Goal: Task Accomplishment & Management: Manage account settings

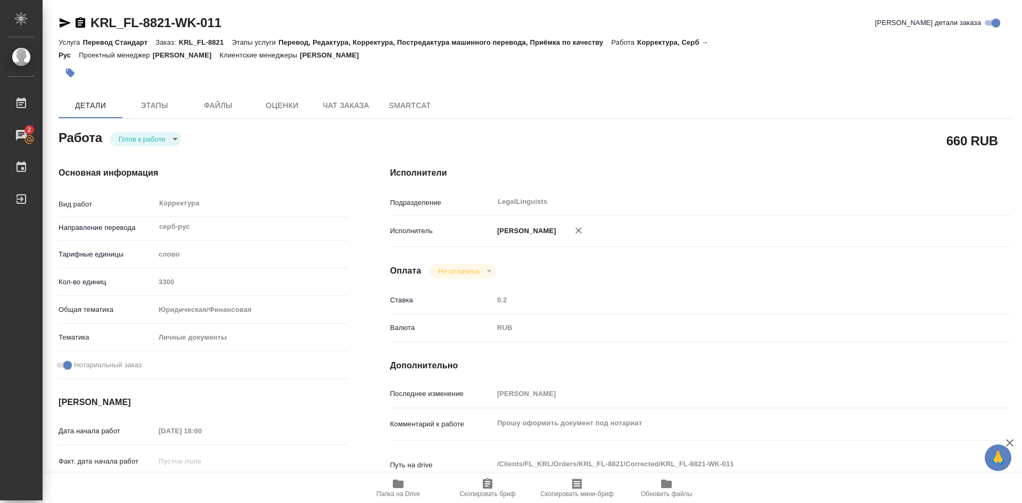
click at [174, 128] on body "🙏 .cls-1 fill:#fff; AWATERA [PERSON_NAME] 2 Чаты График Выйти KRL_FL-8821-WK-01…" at bounding box center [511, 251] width 1022 height 503
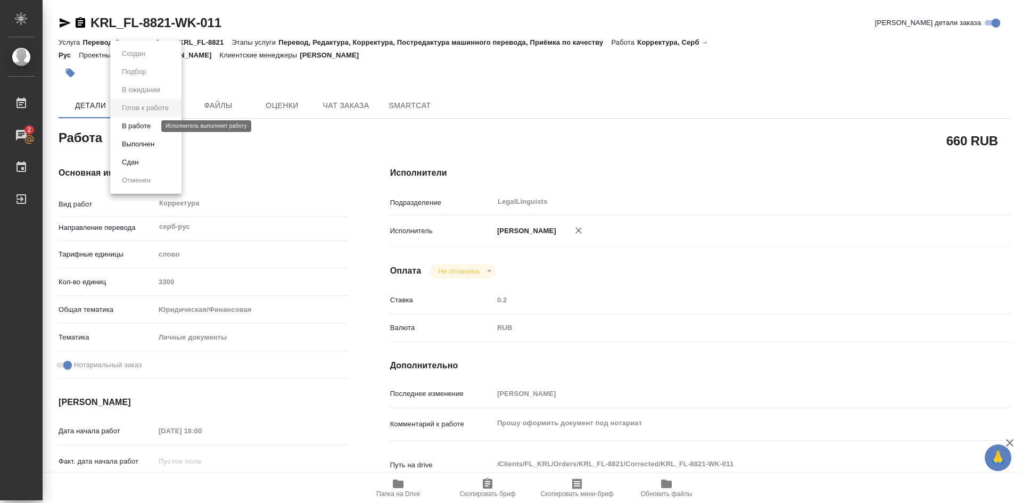
click at [152, 129] on button "В работе" at bounding box center [136, 126] width 35 height 12
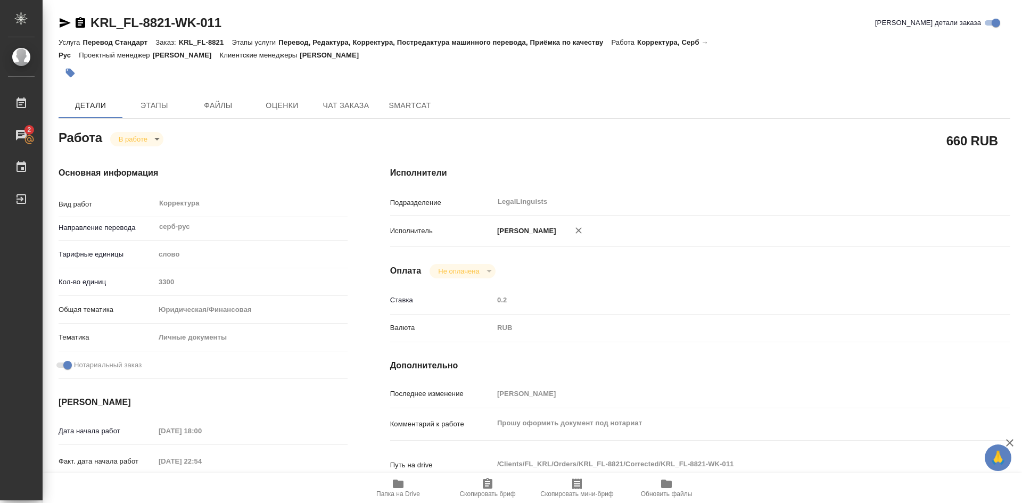
type textarea "x"
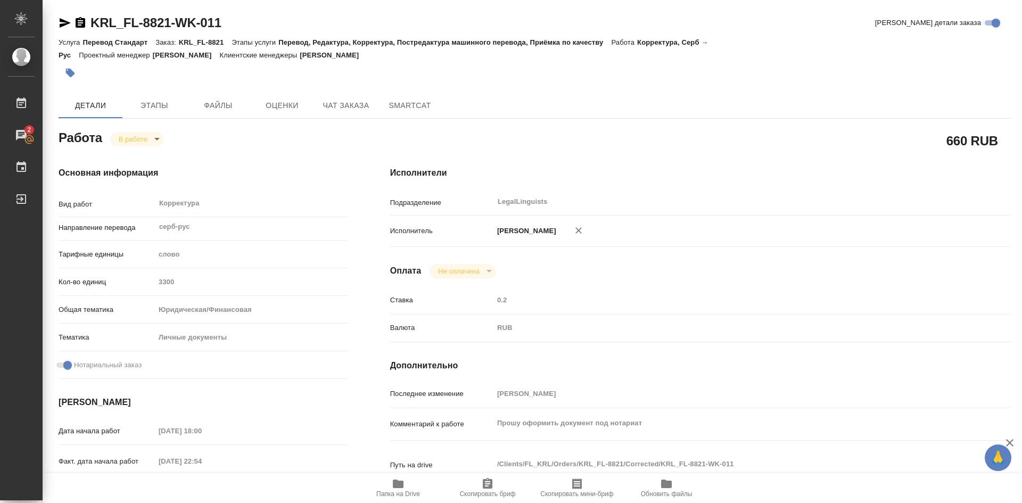
type textarea "x"
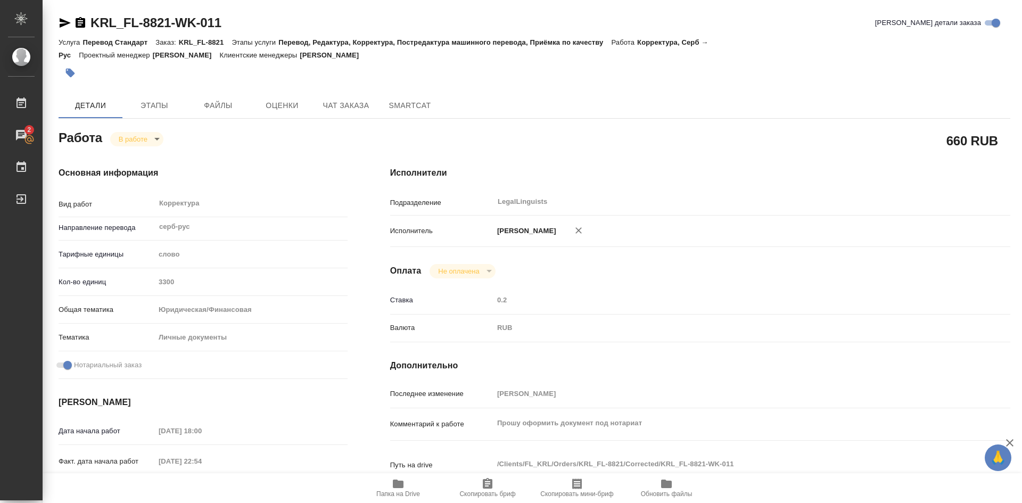
type textarea "x"
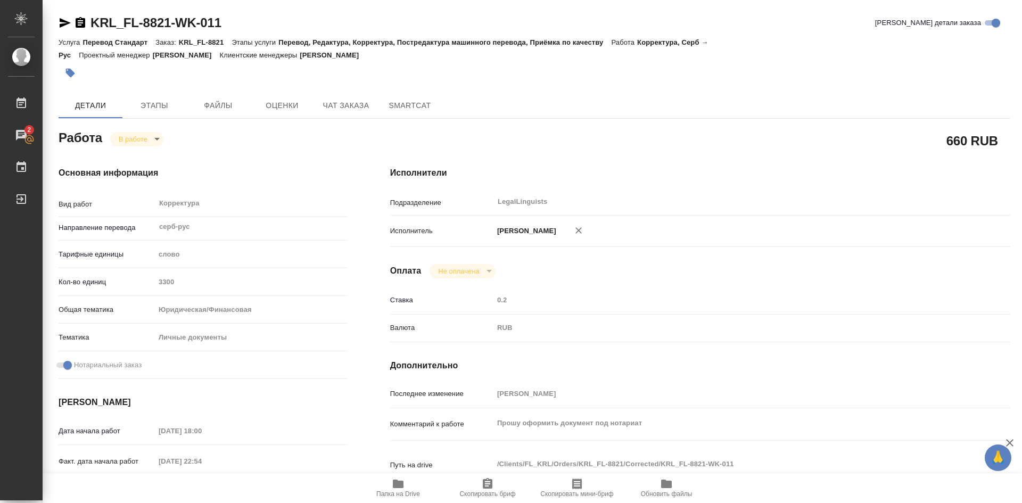
click at [159, 128] on body "🙏 .cls-1 fill:#fff; AWATERA [PERSON_NAME] 2 Чаты График Выйти KRL_FL-8821-WK-01…" at bounding box center [511, 251] width 1022 height 503
type textarea "x"
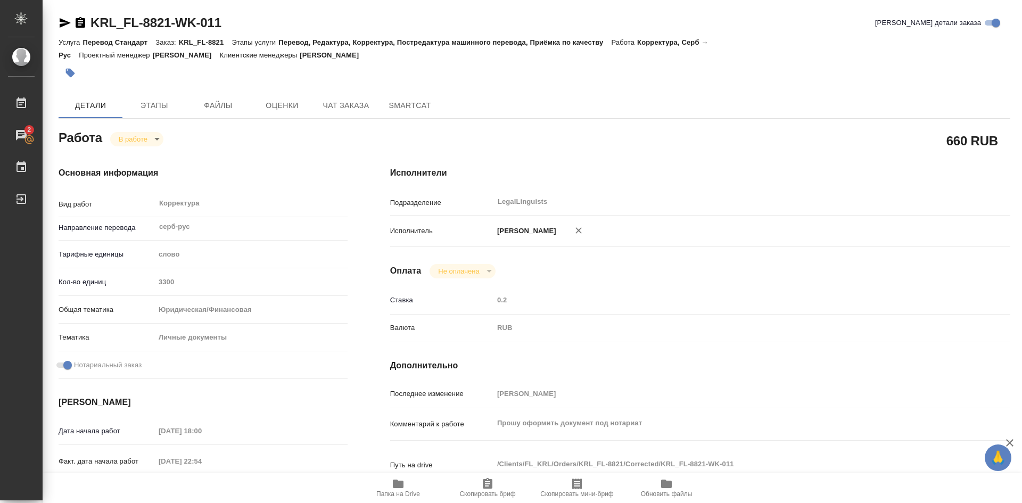
type textarea "x"
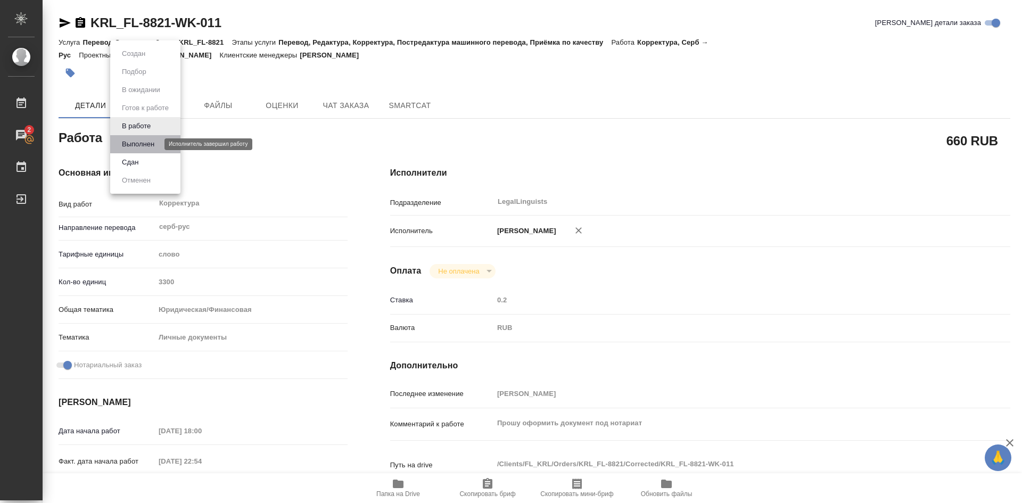
click at [143, 142] on button "Выполнен" at bounding box center [138, 144] width 39 height 12
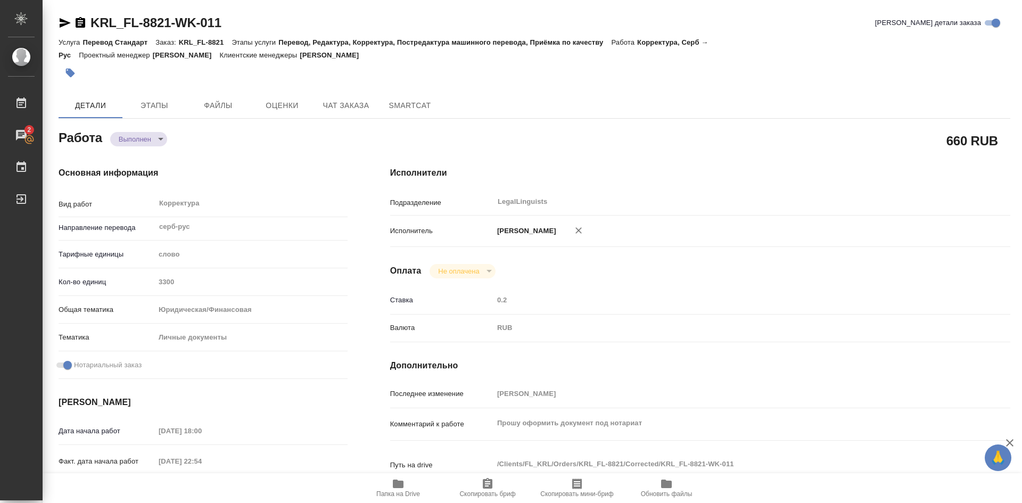
type textarea "x"
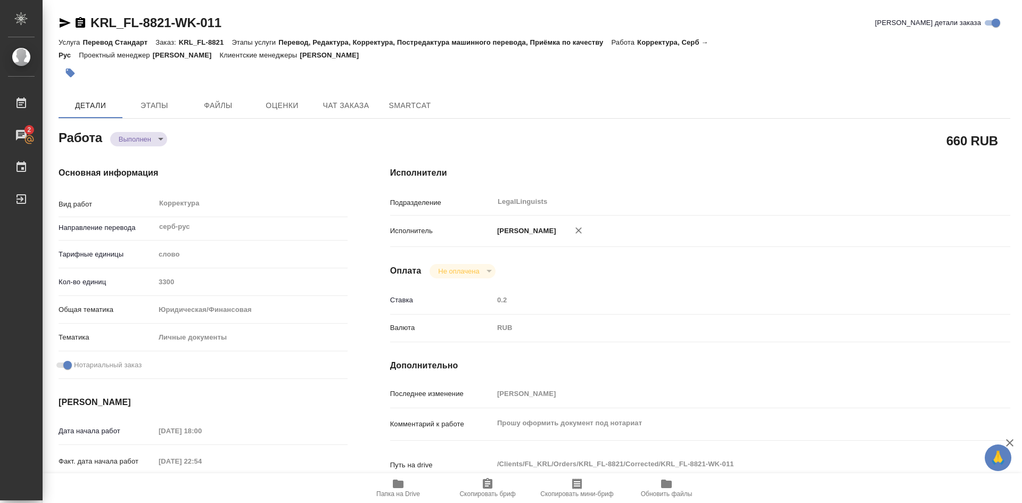
type textarea "x"
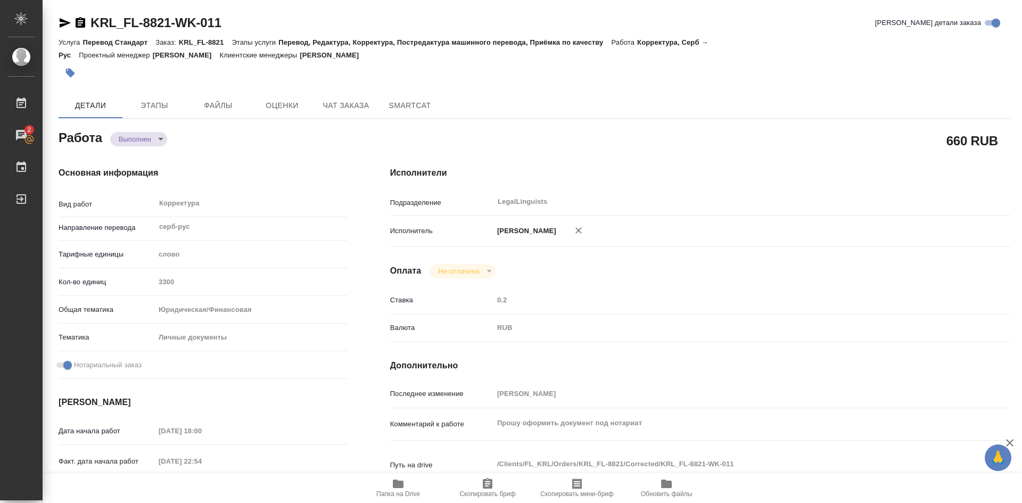
type textarea "x"
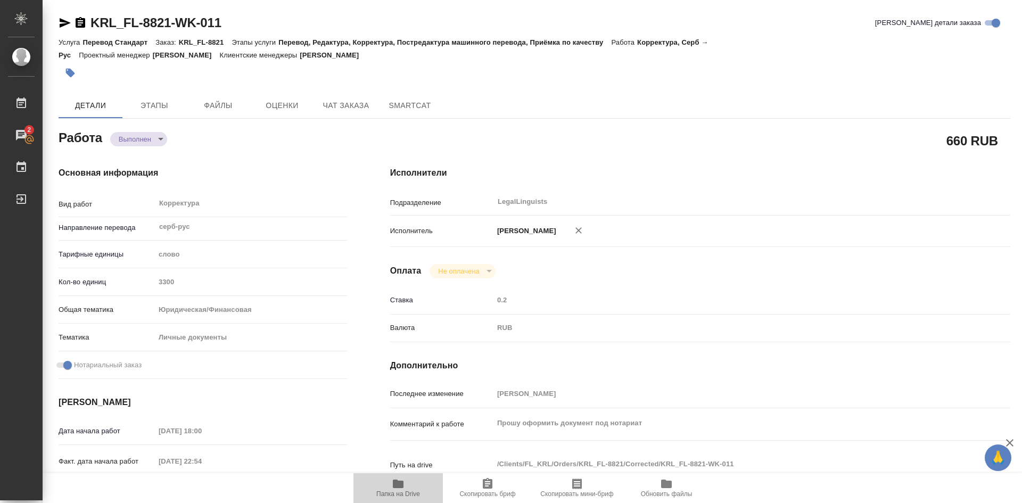
click at [399, 480] on icon "button" at bounding box center [398, 484] width 13 height 13
type textarea "x"
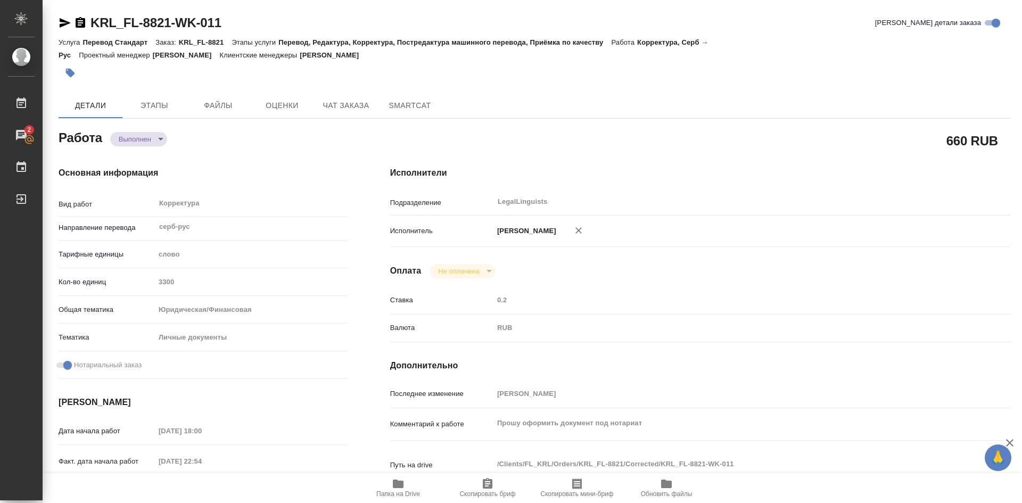
type textarea "x"
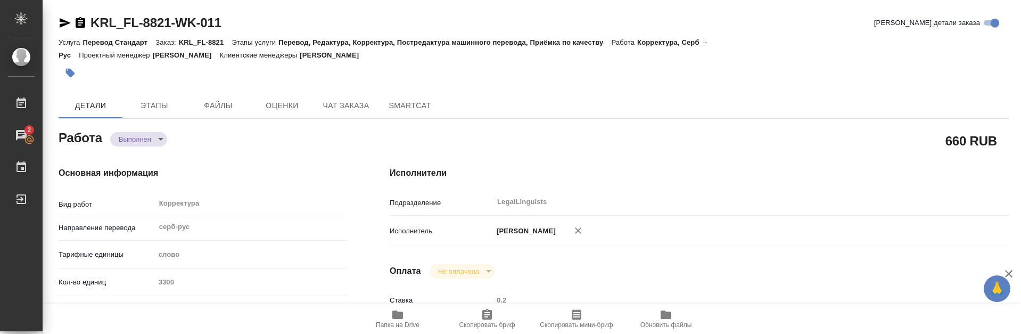
type textarea "x"
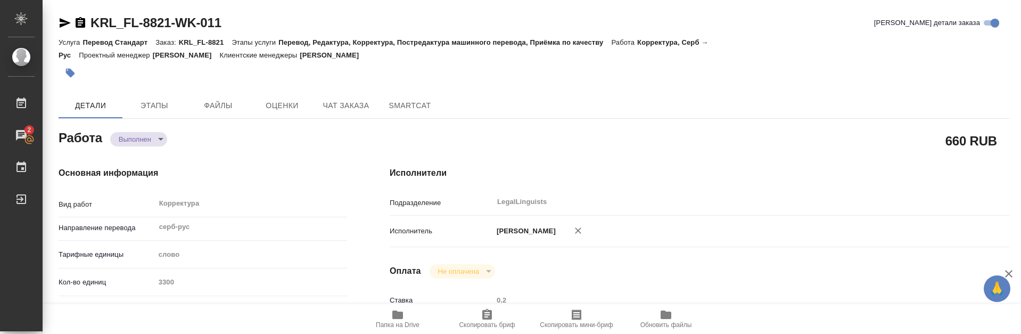
click at [401, 319] on icon "button" at bounding box center [397, 314] width 13 height 13
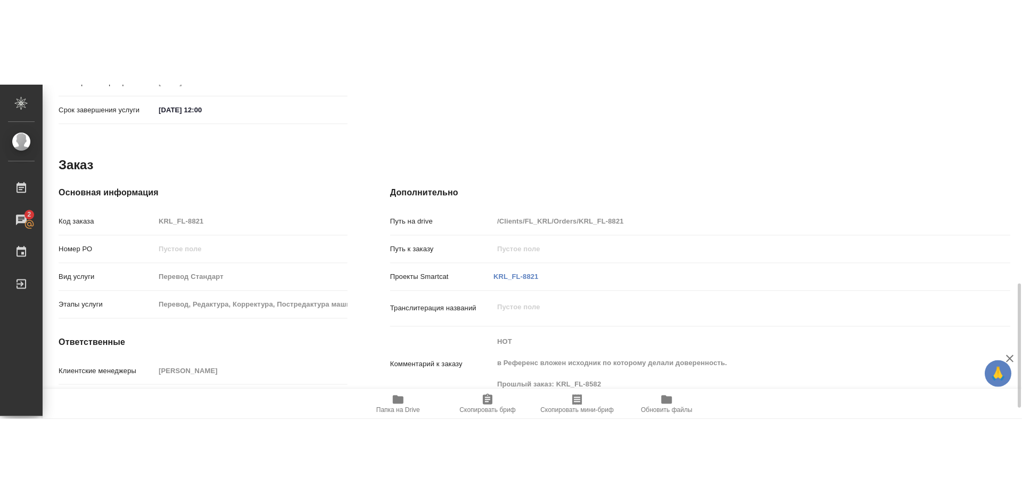
scroll to position [562, 0]
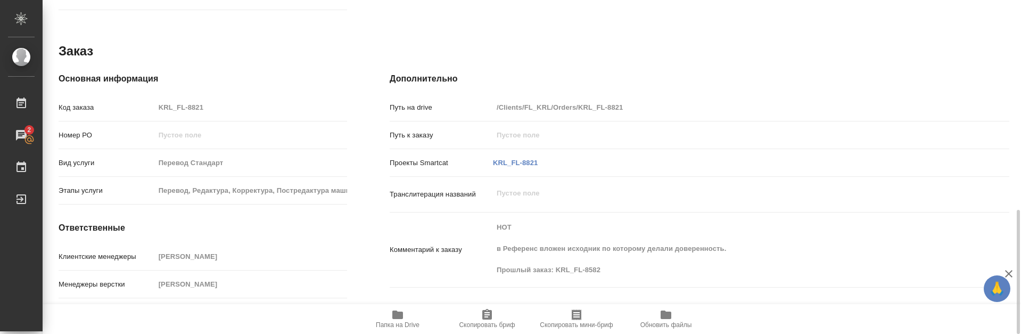
type textarea "x"
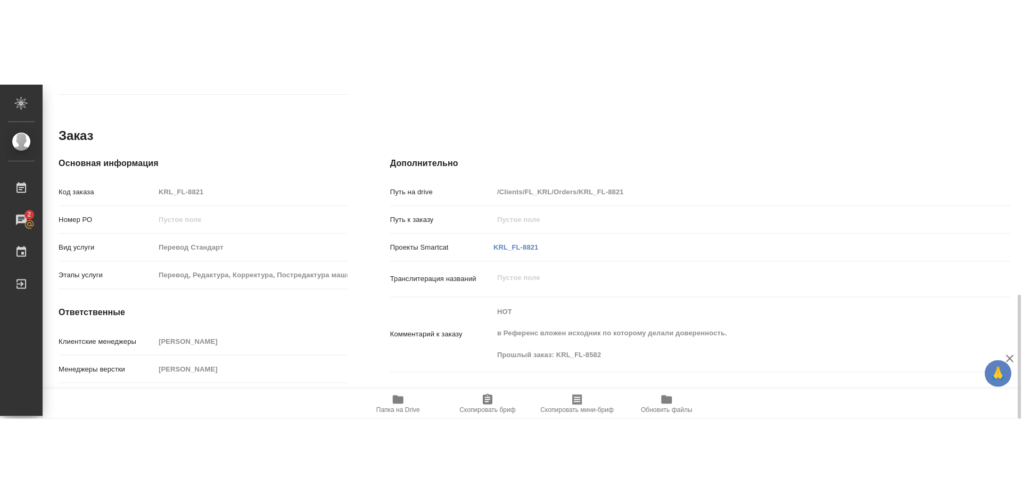
scroll to position [392, 0]
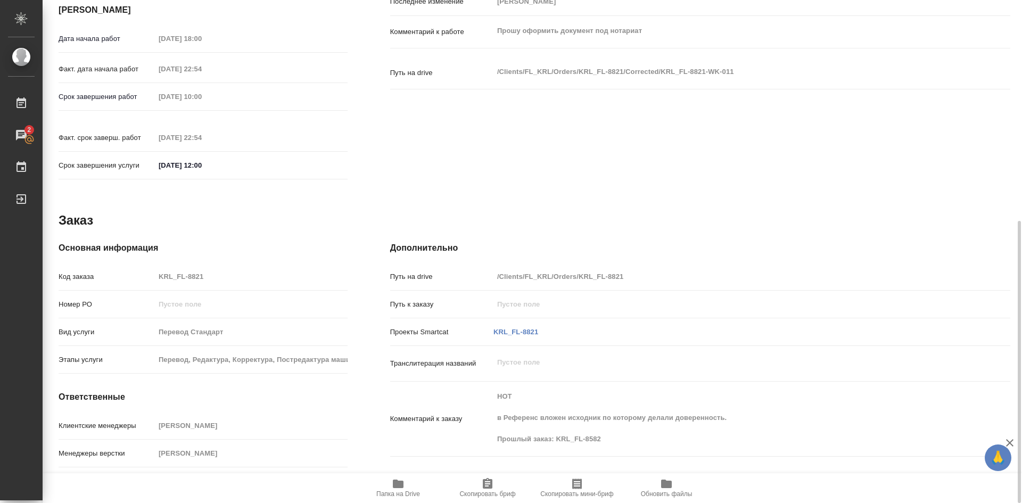
type textarea "x"
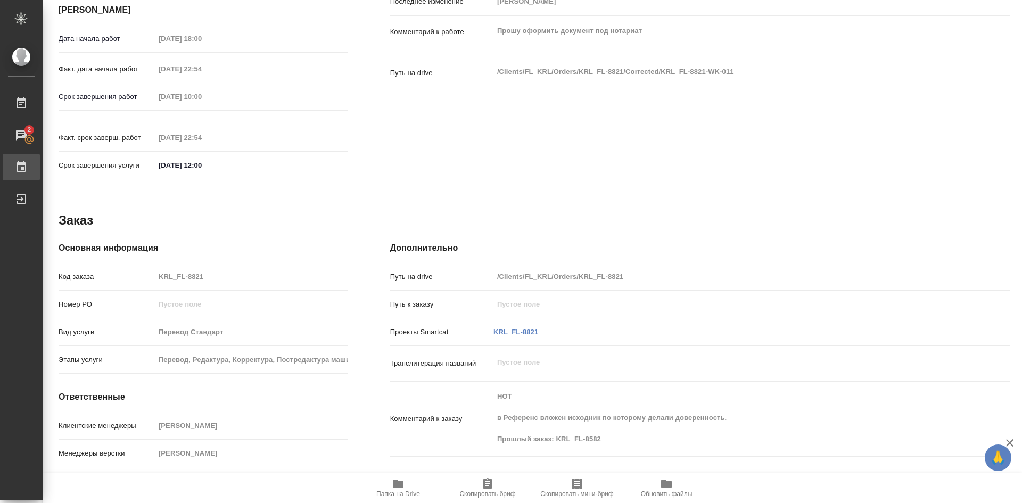
type textarea "x"
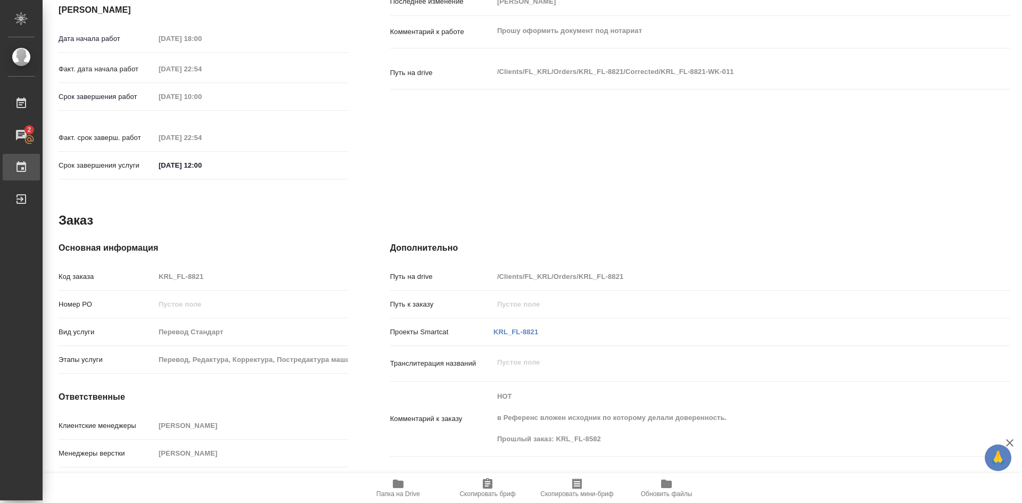
scroll to position [405, 0]
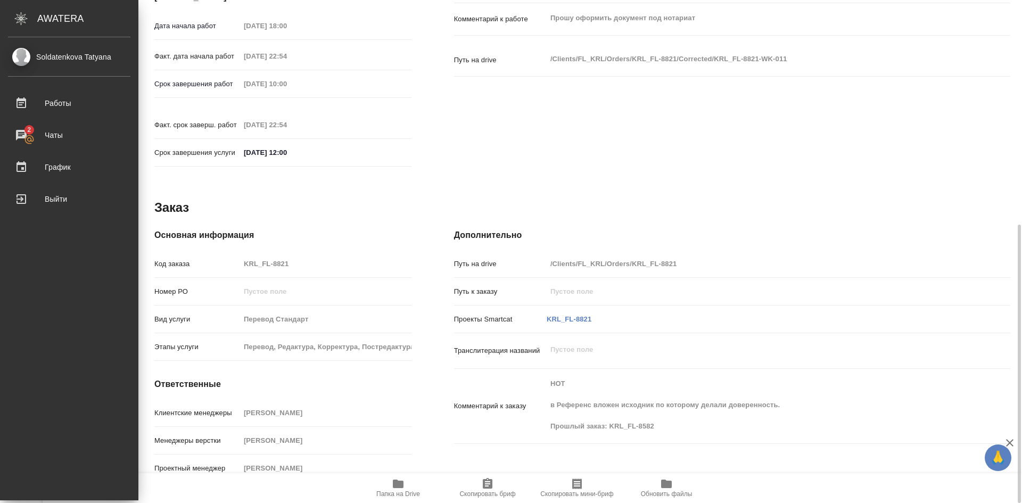
type textarea "x"
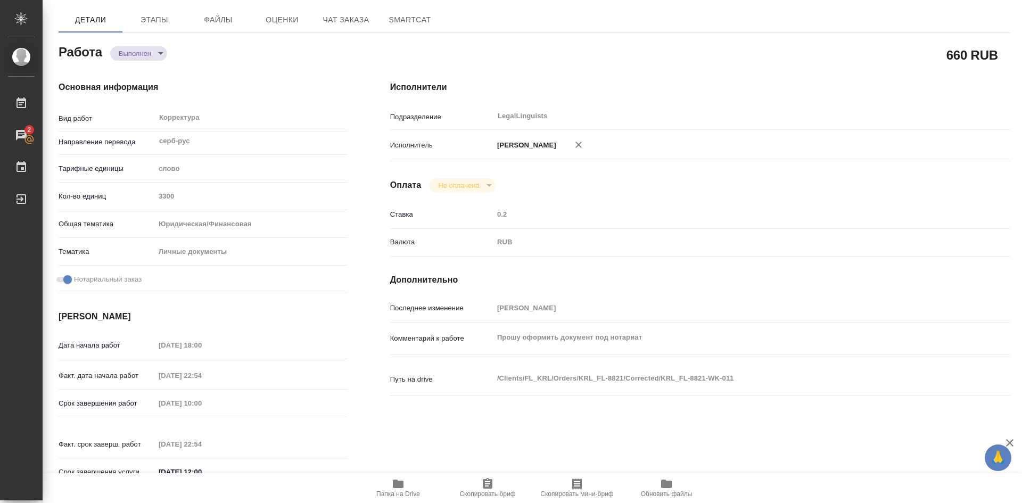
scroll to position [0, 0]
